Goal: Information Seeking & Learning: Learn about a topic

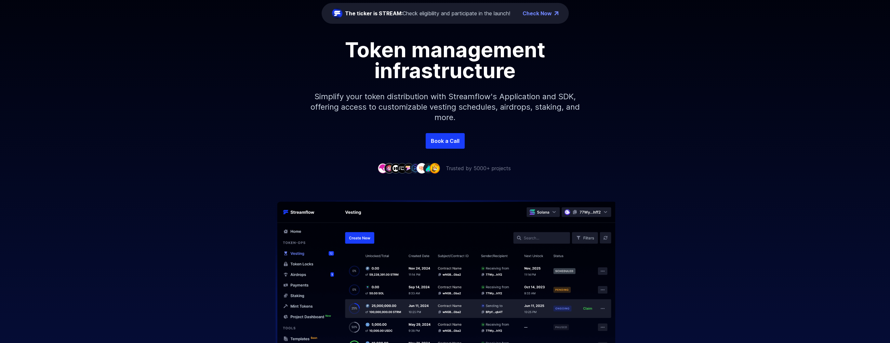
scroll to position [98, 0]
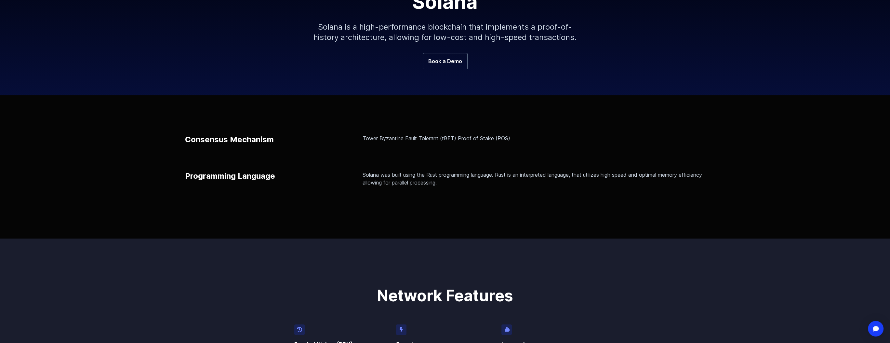
scroll to position [130, 0]
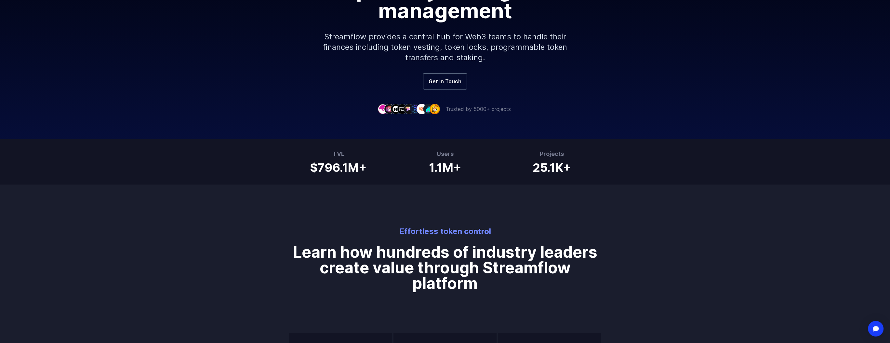
scroll to position [163, 0]
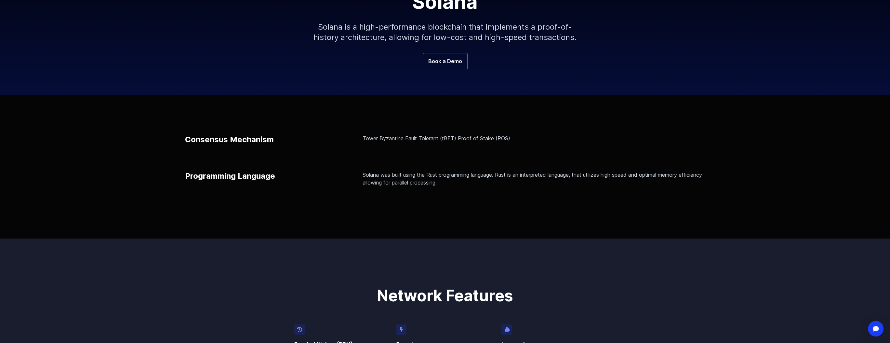
scroll to position [130, 0]
